Goal: Obtain resource: Obtain resource

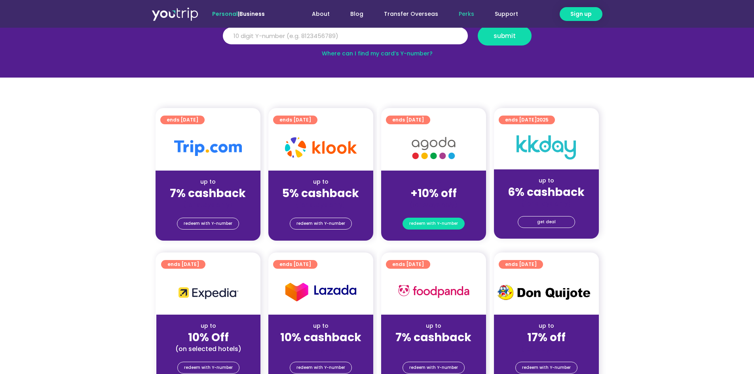
click at [421, 222] on span "redeem with Y-number" at bounding box center [433, 223] width 49 height 11
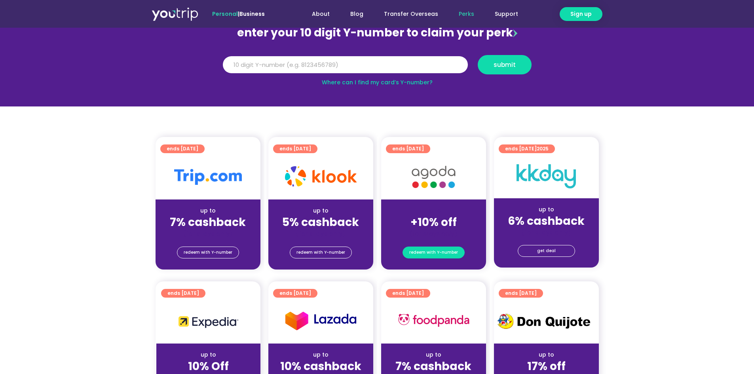
scroll to position [87, 0]
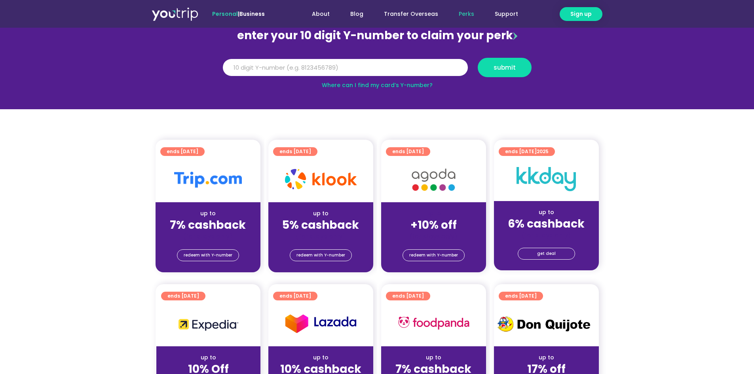
click at [428, 222] on strong "+10% off" at bounding box center [434, 224] width 46 height 15
click at [420, 257] on span "redeem with Y-number" at bounding box center [433, 255] width 49 height 11
click at [404, 152] on span "ends [DATE]" at bounding box center [408, 151] width 32 height 9
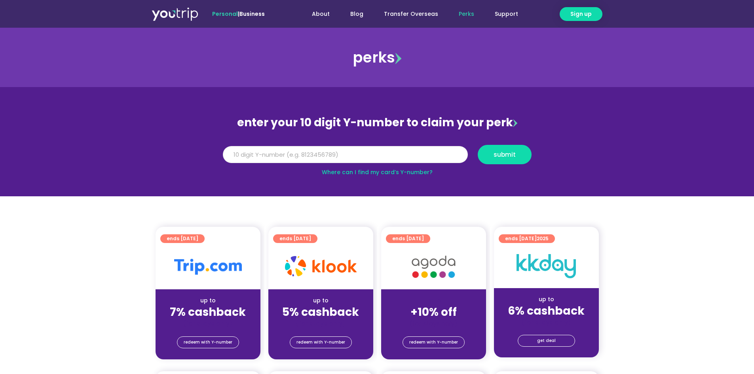
click at [402, 158] on input "Y Number" at bounding box center [345, 154] width 245 height 17
click at [433, 344] on span "redeem with Y-number" at bounding box center [433, 342] width 49 height 11
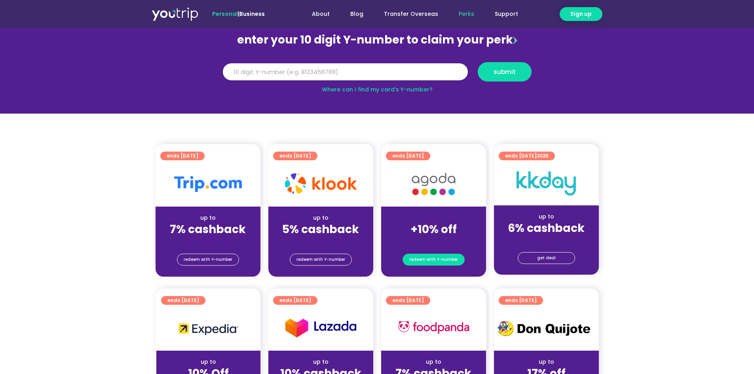
scroll to position [87, 0]
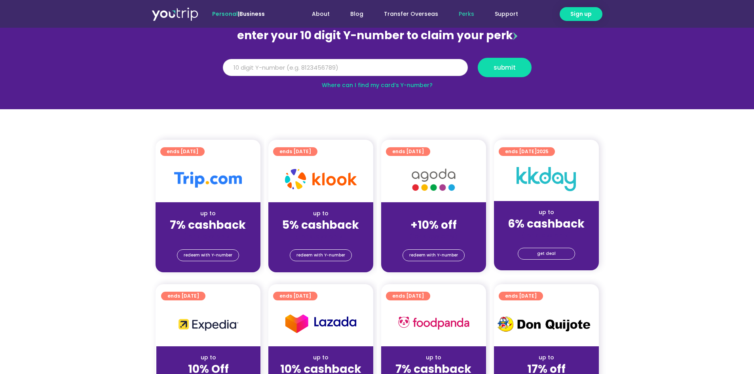
click at [281, 68] on input "Y Number" at bounding box center [345, 67] width 245 height 17
click at [352, 83] on link "Where can I find my card’s Y-number?" at bounding box center [377, 85] width 111 height 8
